Goal: Information Seeking & Learning: Learn about a topic

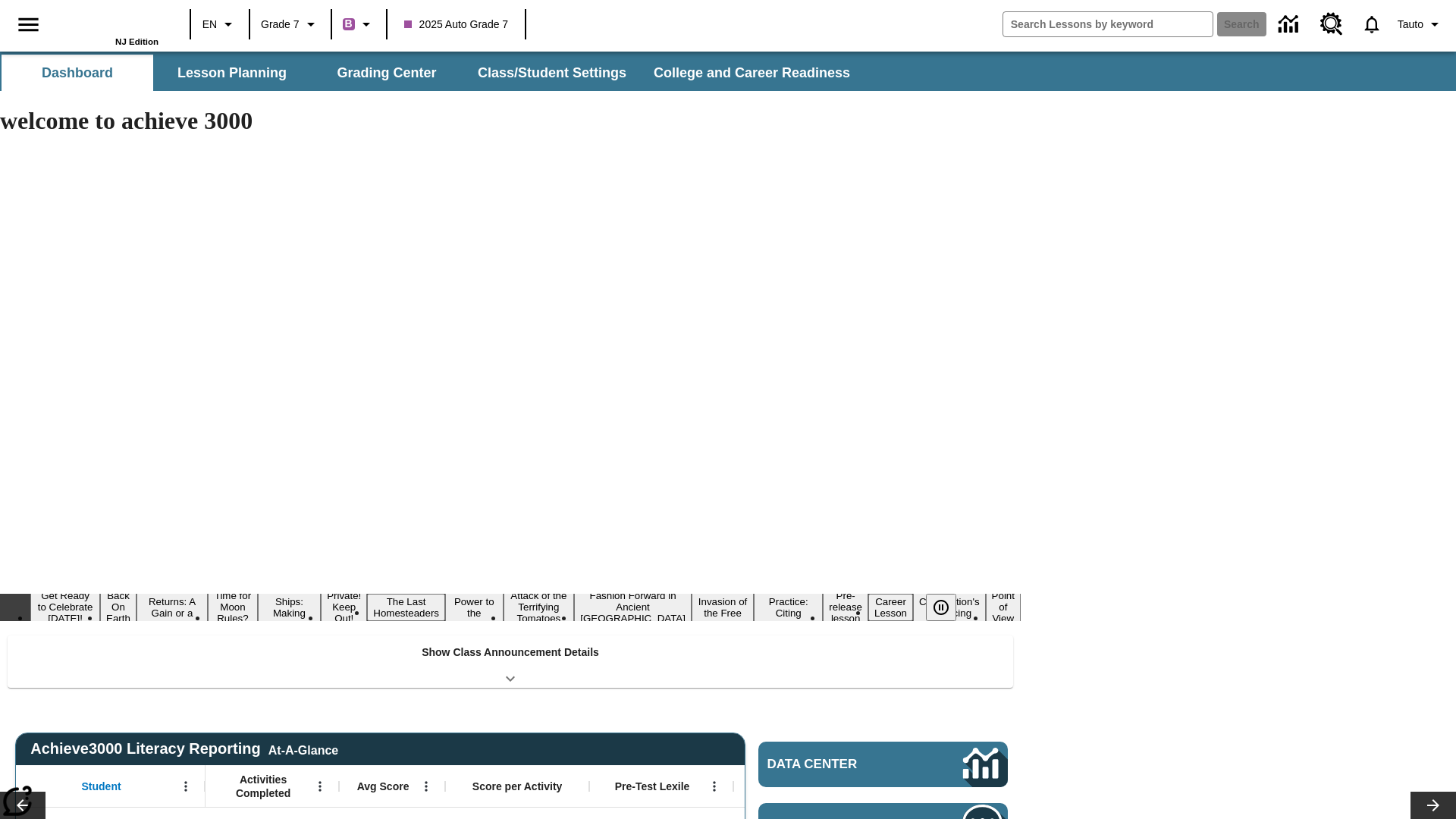
type input "-1"
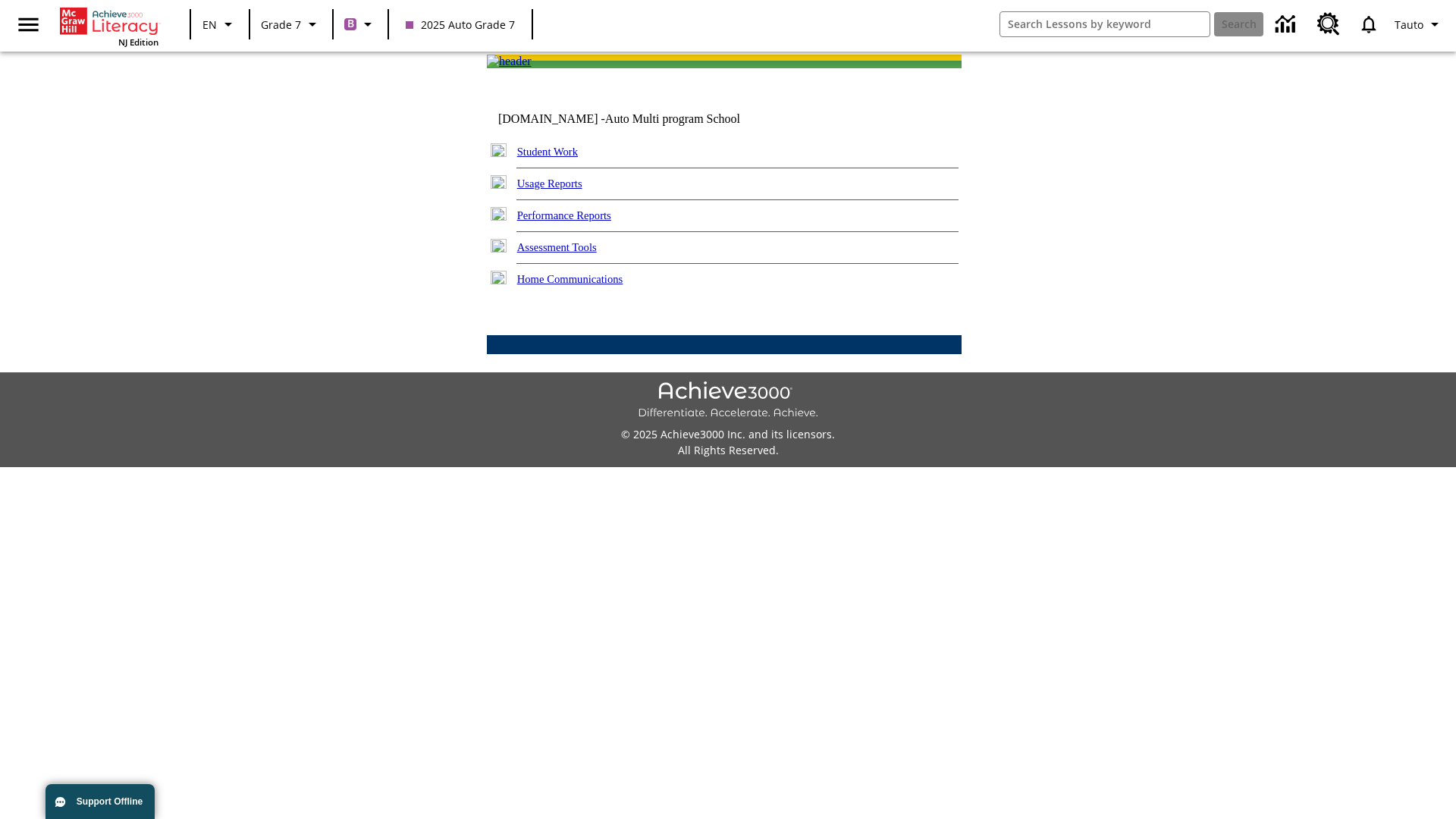
click at [580, 221] on link "Performance Reports" at bounding box center [564, 215] width 94 height 12
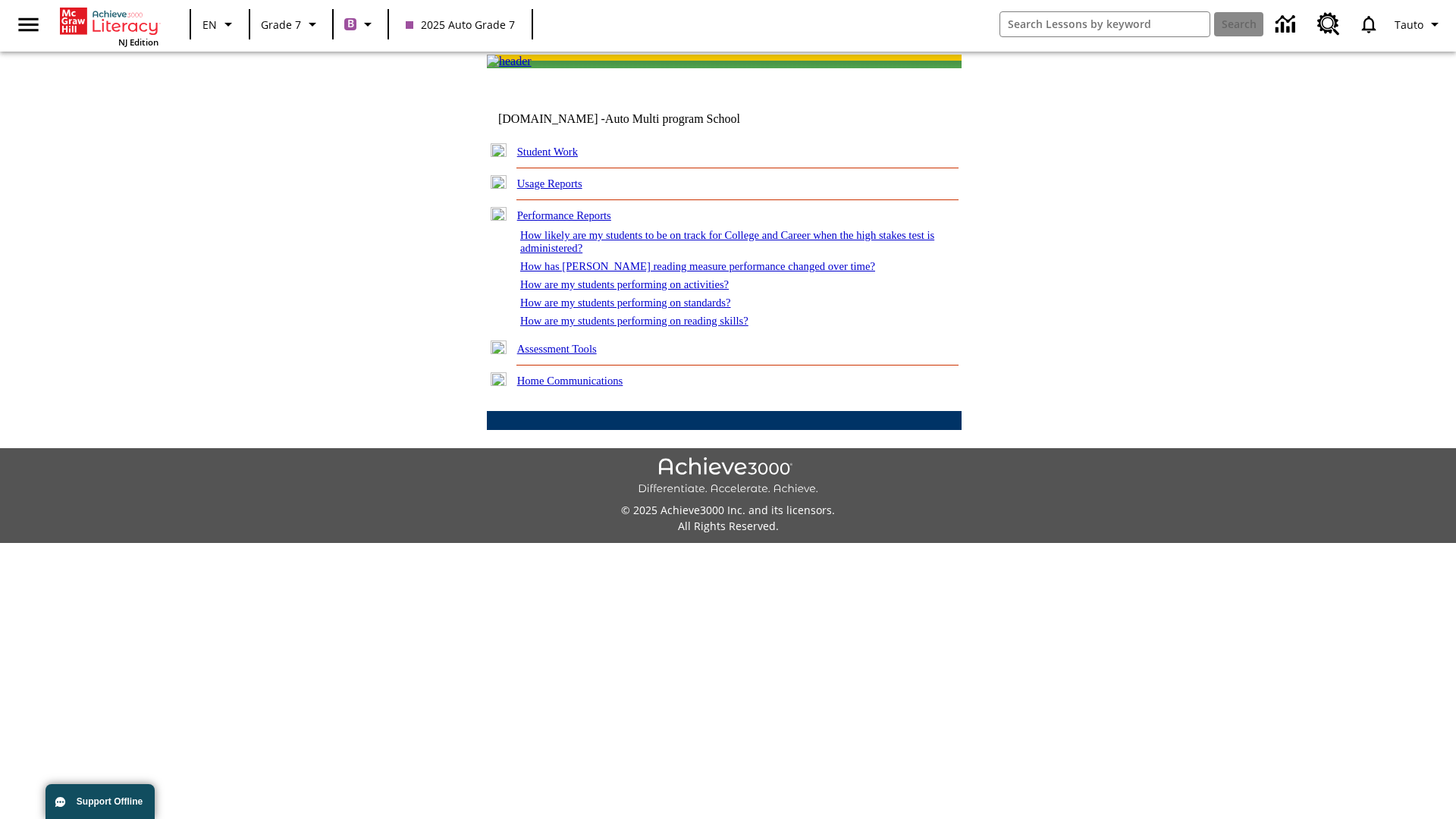
click at [689, 272] on link "How has Lexile reading measure performance changed over time?" at bounding box center [697, 266] width 355 height 12
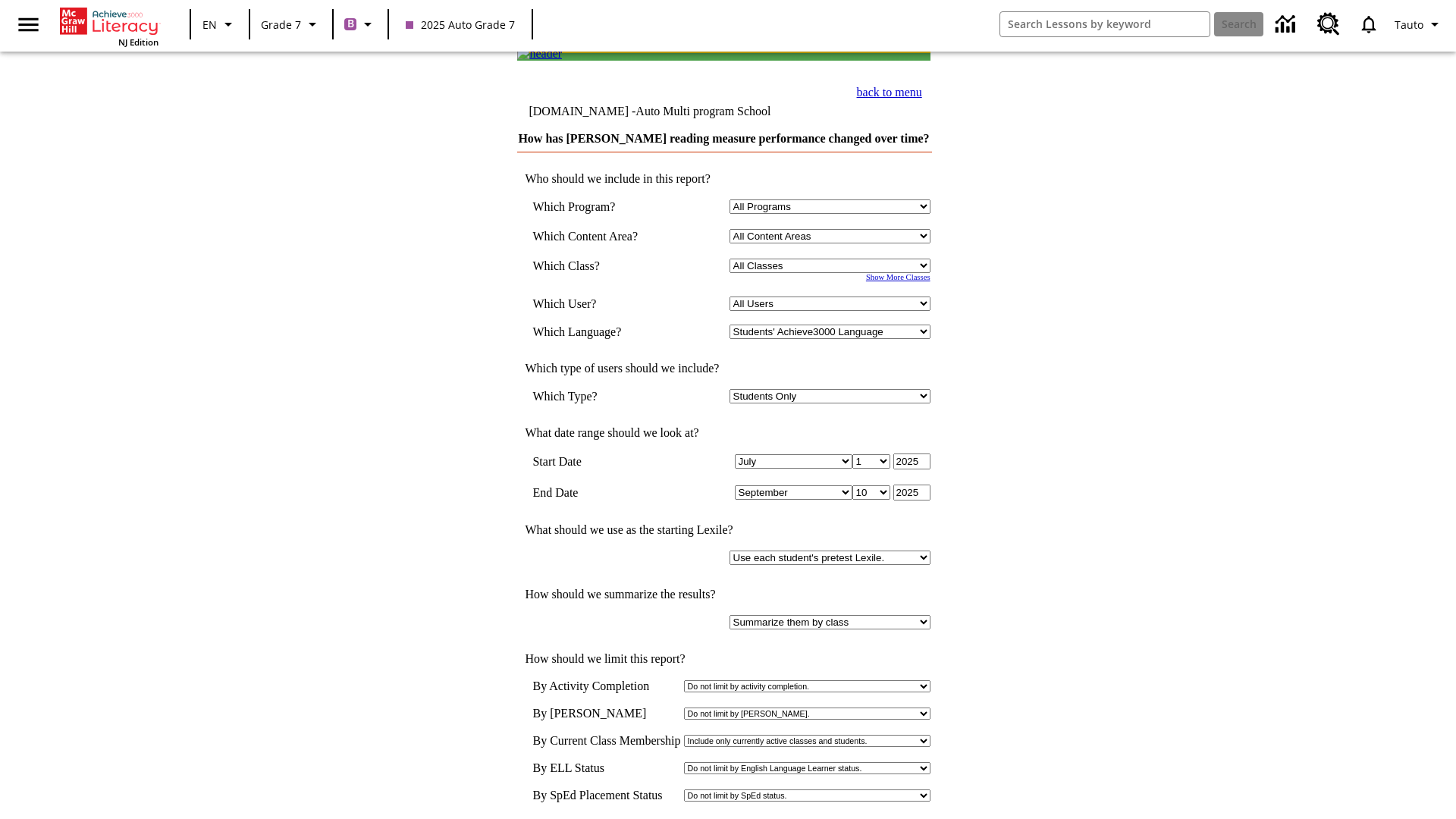
scroll to position [8, 0]
